Goal: Information Seeking & Learning: Learn about a topic

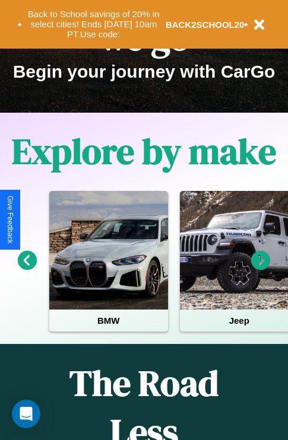
scroll to position [183, 0]
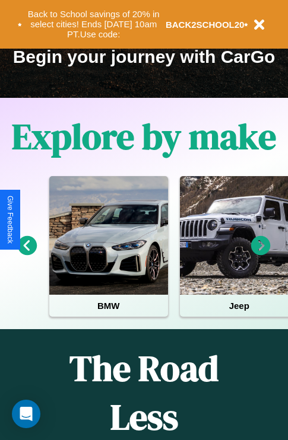
click at [27, 254] on icon at bounding box center [28, 246] width 20 height 20
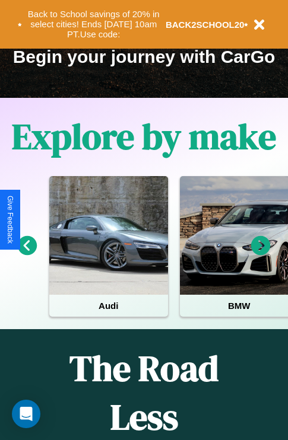
click at [27, 254] on icon at bounding box center [28, 246] width 20 height 20
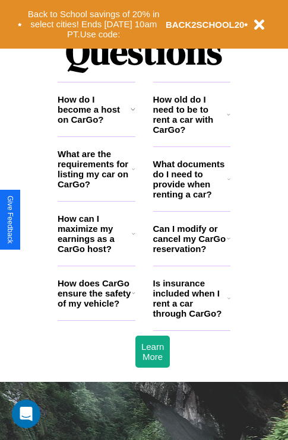
scroll to position [1437, 0]
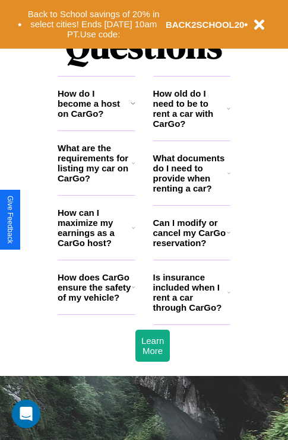
click at [191, 192] on h3 "What documents do I need to provide when renting a car?" at bounding box center [190, 173] width 75 height 40
click at [133, 233] on icon at bounding box center [134, 227] width 4 height 9
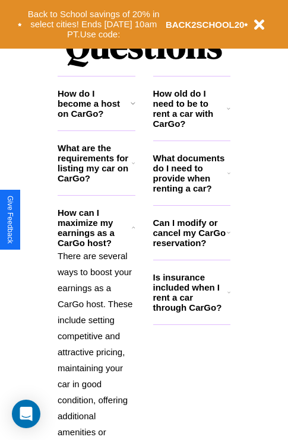
click at [191, 248] on h3 "Can I modify or cancel my CarGo reservation?" at bounding box center [190, 233] width 74 height 30
click at [228, 297] on icon at bounding box center [228, 292] width 3 height 9
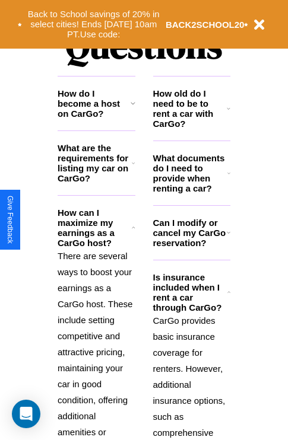
click at [96, 182] on h3 "What are the requirements for listing my car on CarGo?" at bounding box center [95, 163] width 74 height 40
click at [96, 332] on p "There are several ways to boost your earnings as a CarGo host. These include se…" at bounding box center [97, 392] width 78 height 288
